Goal: Complete application form: Complete application form

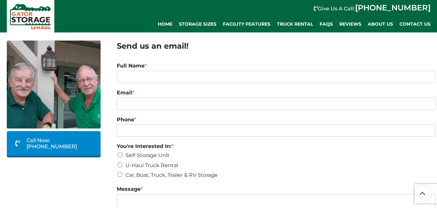
scroll to position [65, 0]
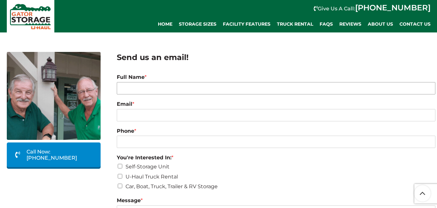
click at [221, 87] on input "Full Name *" at bounding box center [276, 88] width 319 height 12
paste input "[PERSON_NAME]"
type input "[PERSON_NAME]"
click at [189, 137] on input "Phone *" at bounding box center [276, 141] width 319 height 12
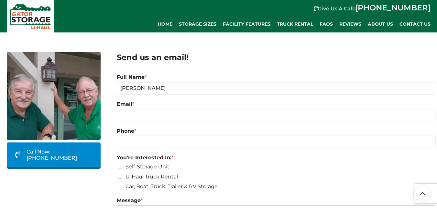
paste input "[PHONE_NUMBER]"
type input "[PHONE_NUMBER]"
click at [200, 115] on input "Email *" at bounding box center [276, 115] width 319 height 12
paste input "[EMAIL_ADDRESS][DOMAIN_NAME]"
click at [186, 115] on input "[EMAIL_ADDRESS][DOMAIN_NAME]" at bounding box center [276, 115] width 319 height 12
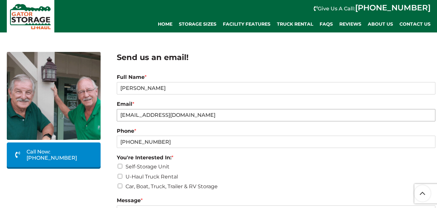
click at [186, 115] on input "[EMAIL_ADDRESS][DOMAIN_NAME]" at bounding box center [276, 115] width 319 height 12
click at [187, 114] on input "[EMAIL_ADDRESS][DOMAIN_NAME]" at bounding box center [276, 115] width 319 height 12
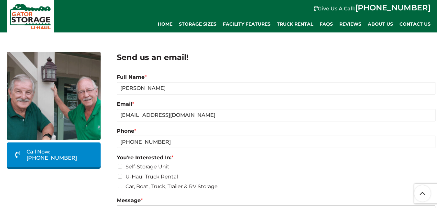
click at [187, 114] on input "[EMAIL_ADDRESS][DOMAIN_NAME]" at bounding box center [276, 115] width 319 height 12
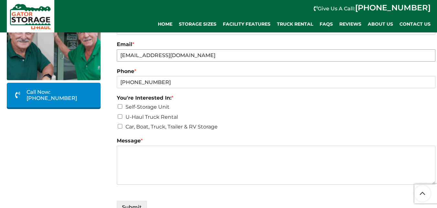
scroll to position [130, 0]
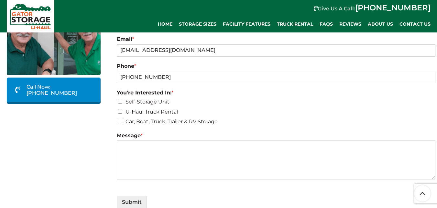
type input "[EMAIL_ADDRESS][DOMAIN_NAME]"
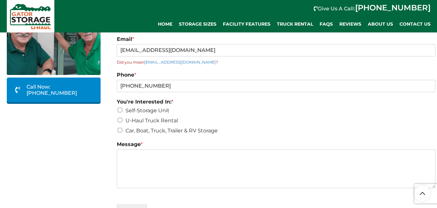
click at [120, 97] on div "You're Interested In: * Self-Storage Unit U-Haul Truck Rental Car, Boat, Truck,…" at bounding box center [276, 116] width 319 height 43
click at [120, 107] on li "Self-Storage Unit" at bounding box center [276, 110] width 319 height 8
click at [121, 108] on input "Self-Storage Unit" at bounding box center [120, 110] width 5 height 5
click at [122, 109] on input "Self-Storage Unit" at bounding box center [120, 110] width 5 height 5
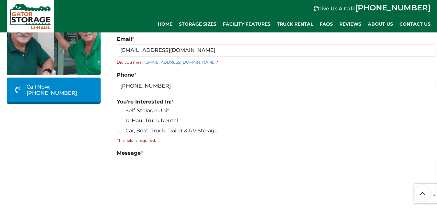
checkbox input "true"
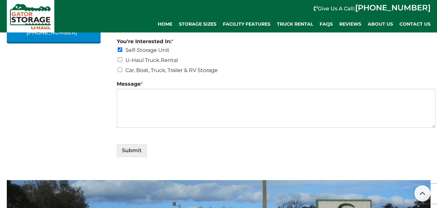
scroll to position [194, 0]
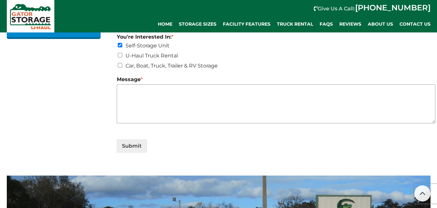
click at [178, 96] on textarea "Message *" at bounding box center [276, 103] width 319 height 39
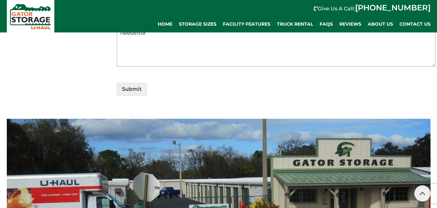
scroll to position [259, 0]
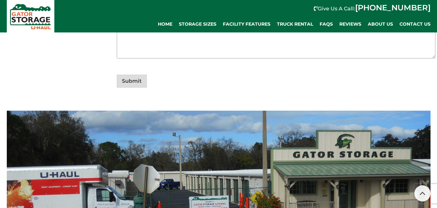
type textarea "needinfor"
click at [134, 83] on button "Submit" at bounding box center [132, 80] width 30 height 13
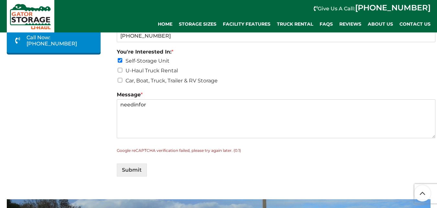
scroll to position [167, 0]
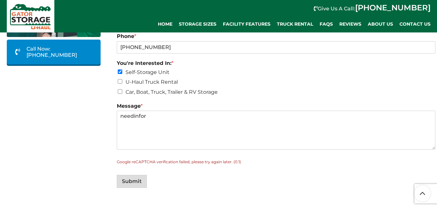
click at [134, 181] on button "Submit" at bounding box center [132, 181] width 30 height 13
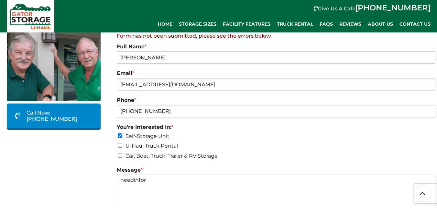
scroll to position [103, 0]
